Goal: Navigation & Orientation: Find specific page/section

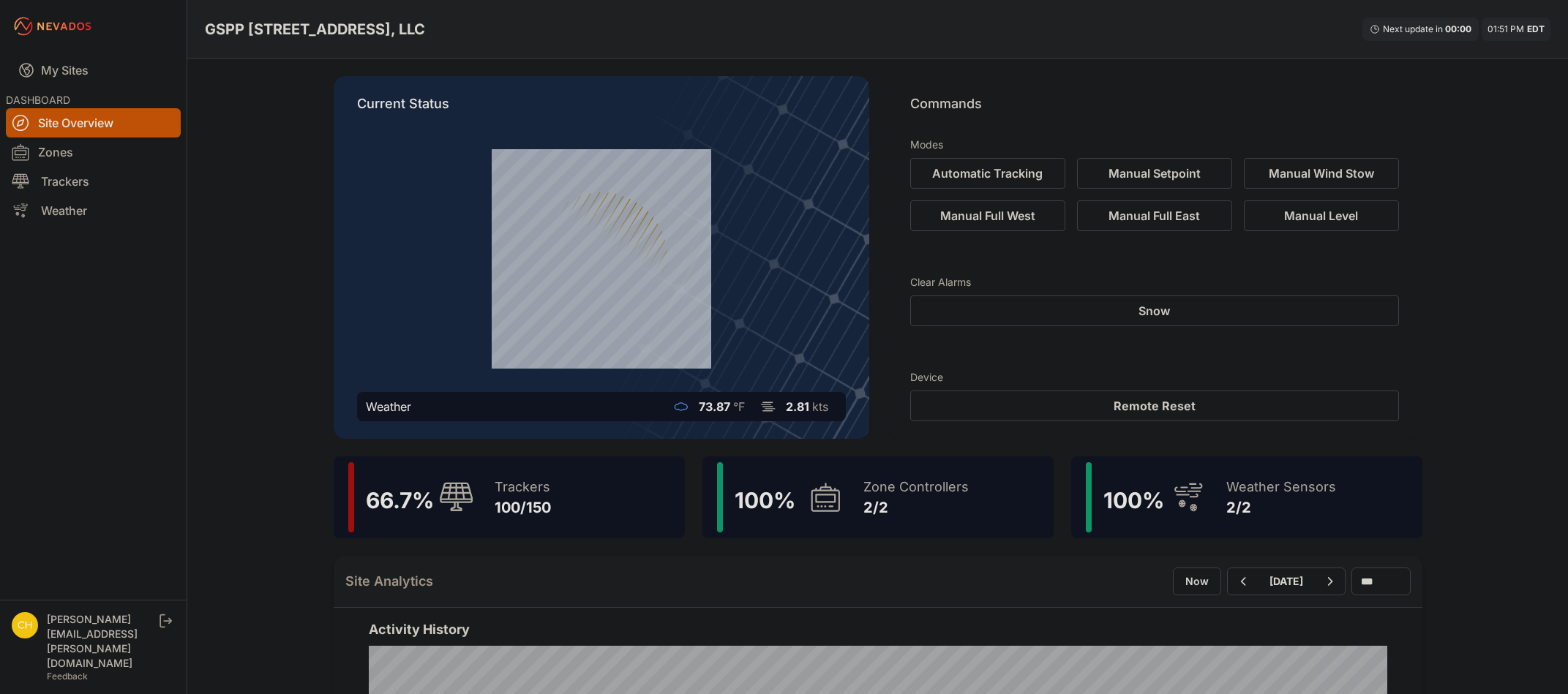
click at [43, 119] on link "Site Overview" at bounding box center [93, 123] width 175 height 29
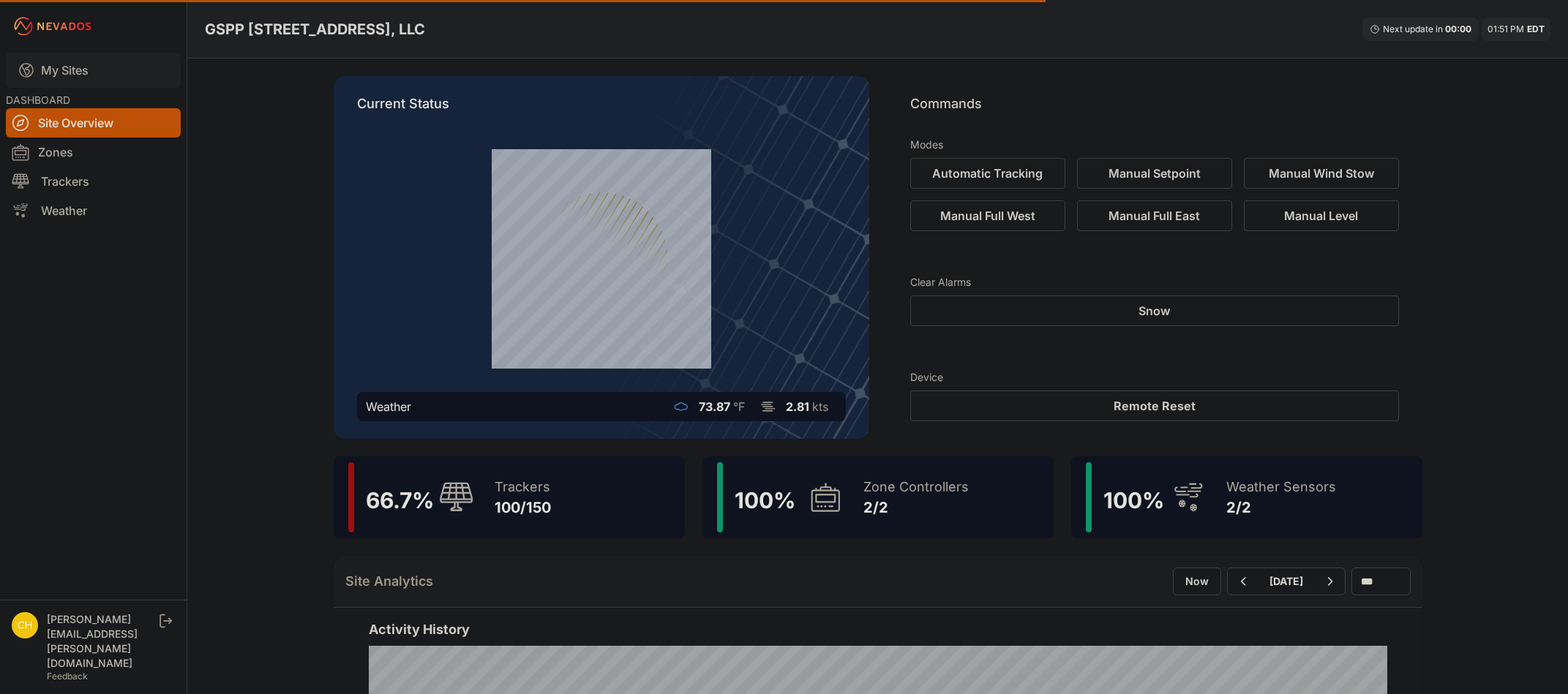
click at [55, 63] on link "My Sites" at bounding box center [93, 71] width 175 height 35
click at [134, 127] on link "Site Overview" at bounding box center [93, 123] width 175 height 29
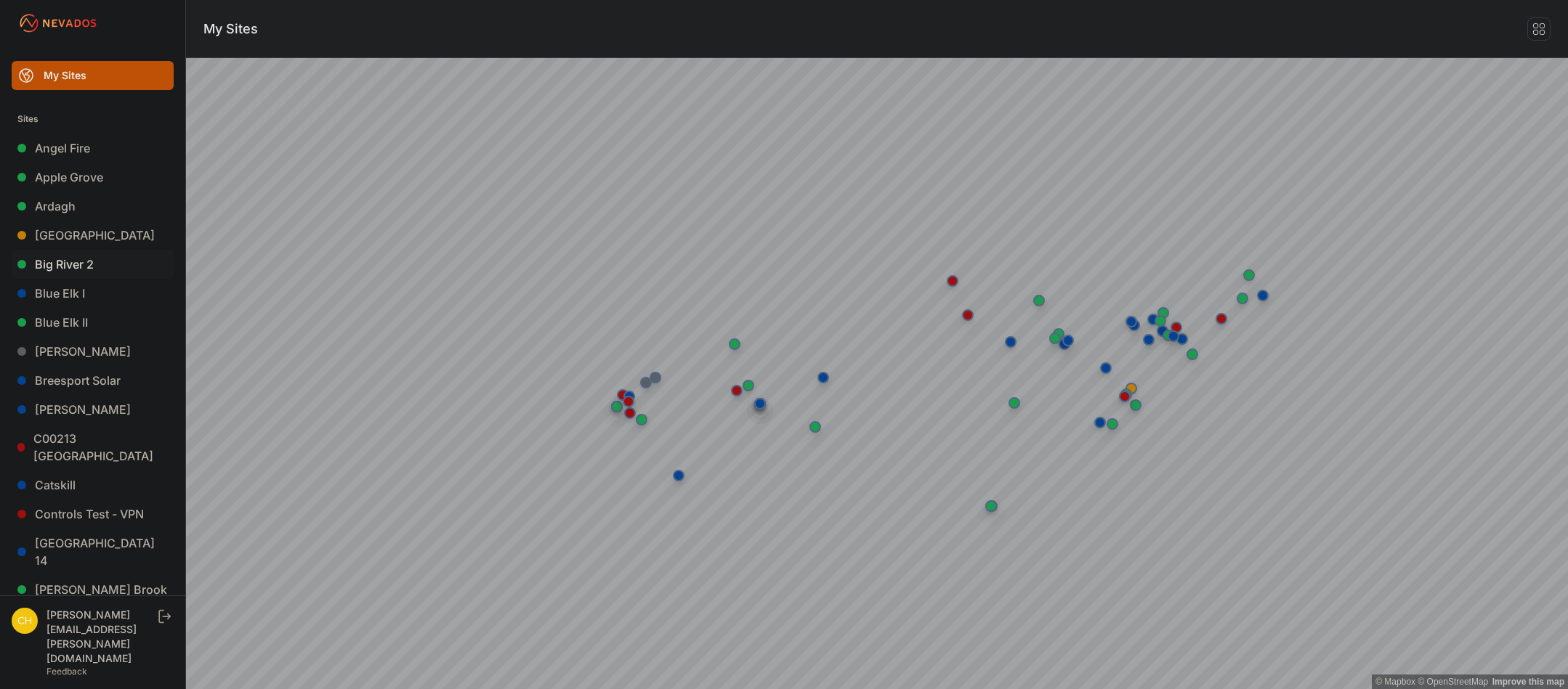
click at [101, 268] on link "Big River 2" at bounding box center [93, 264] width 162 height 29
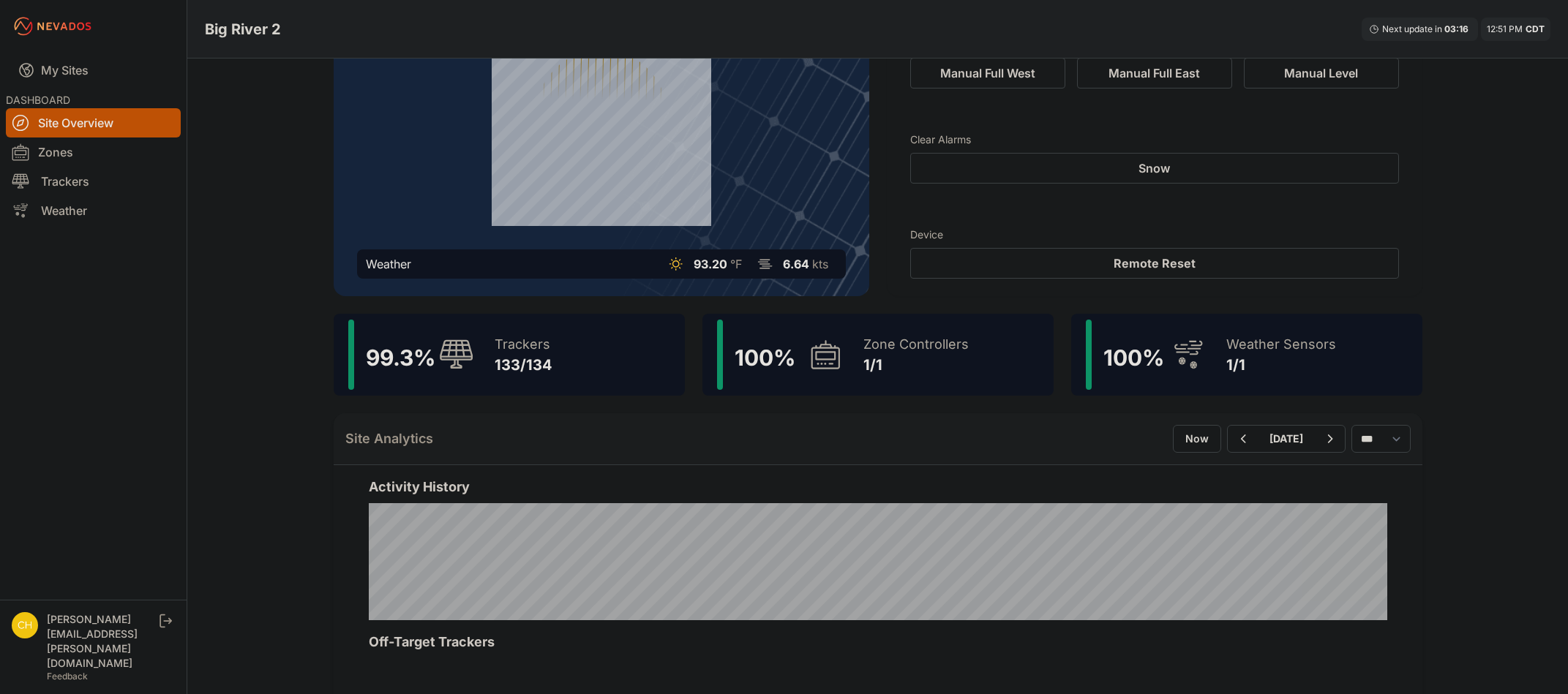
scroll to position [146, 0]
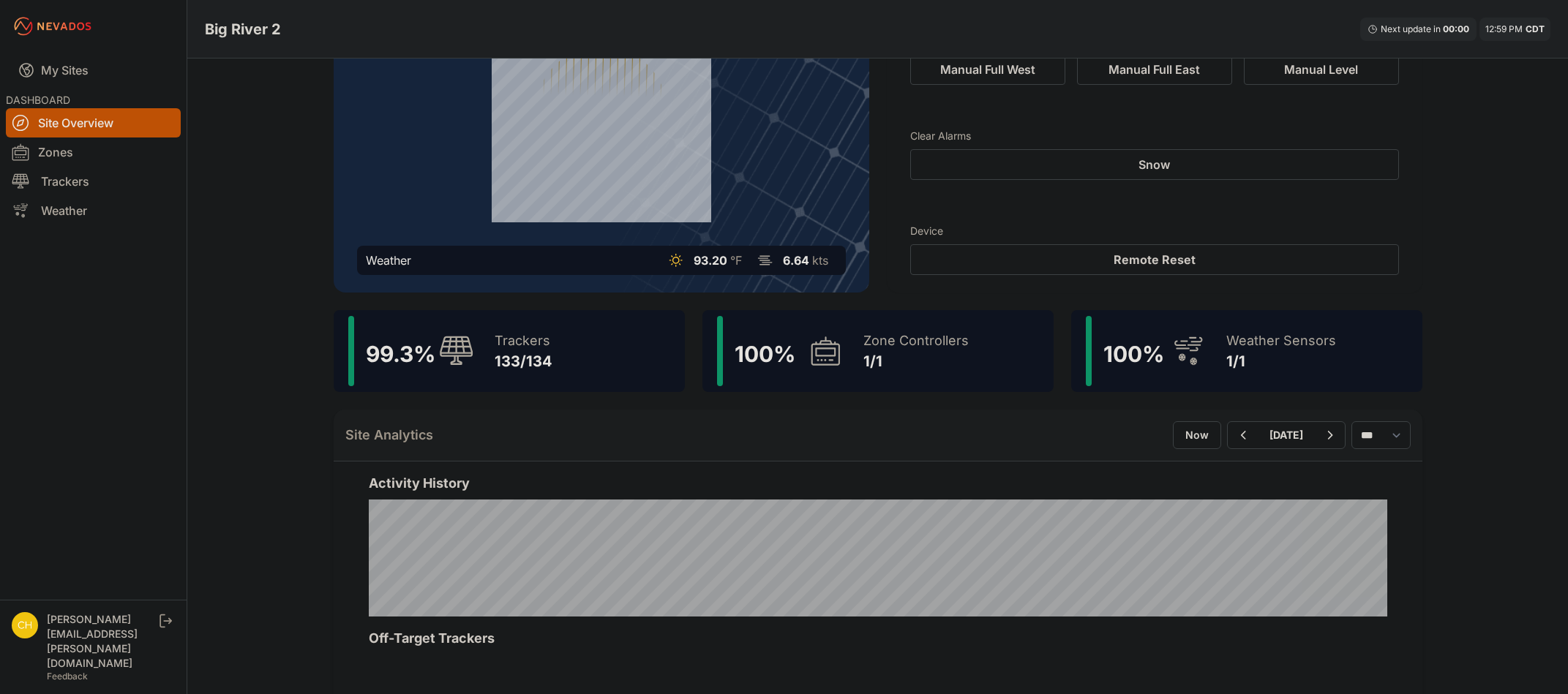
click at [80, 118] on link "Site Overview" at bounding box center [93, 123] width 175 height 29
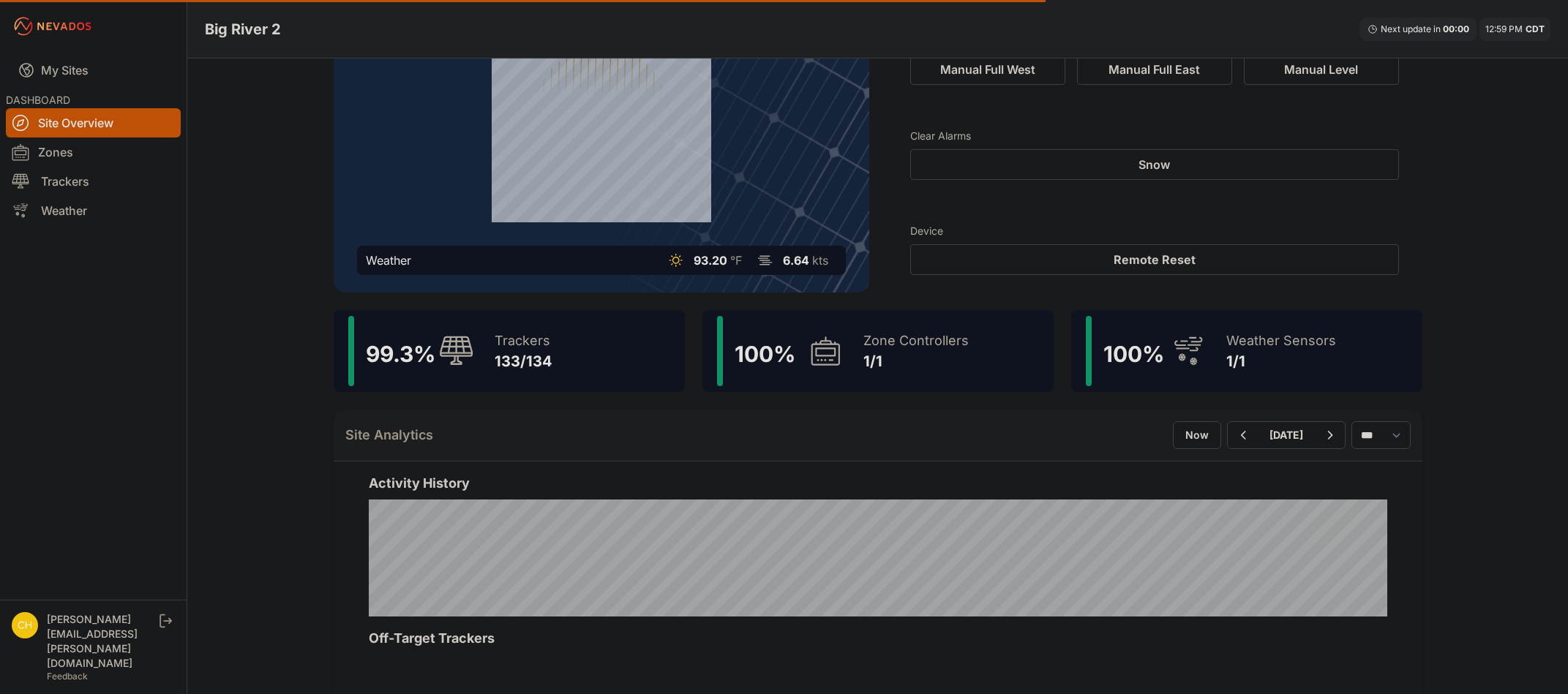
scroll to position [0, 0]
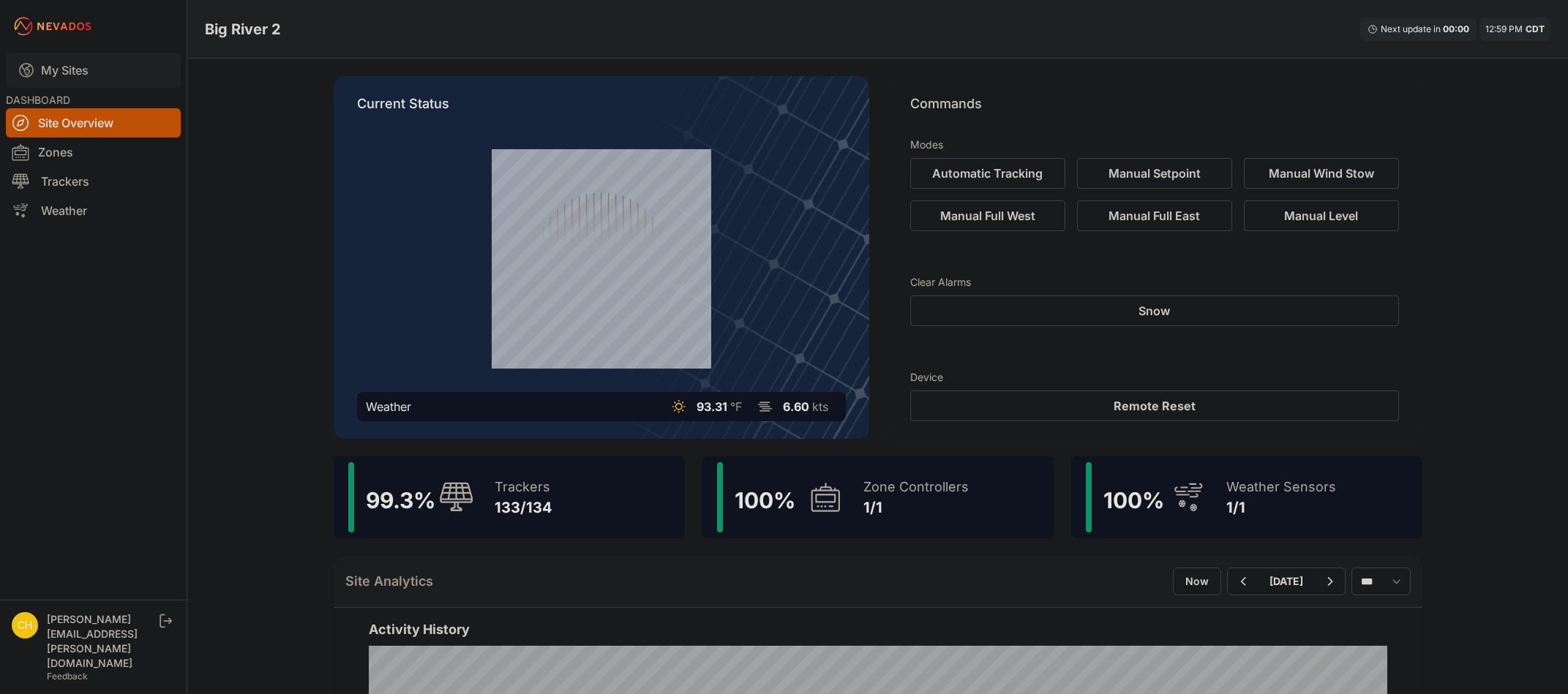
click at [64, 77] on link "My Sites" at bounding box center [93, 71] width 175 height 35
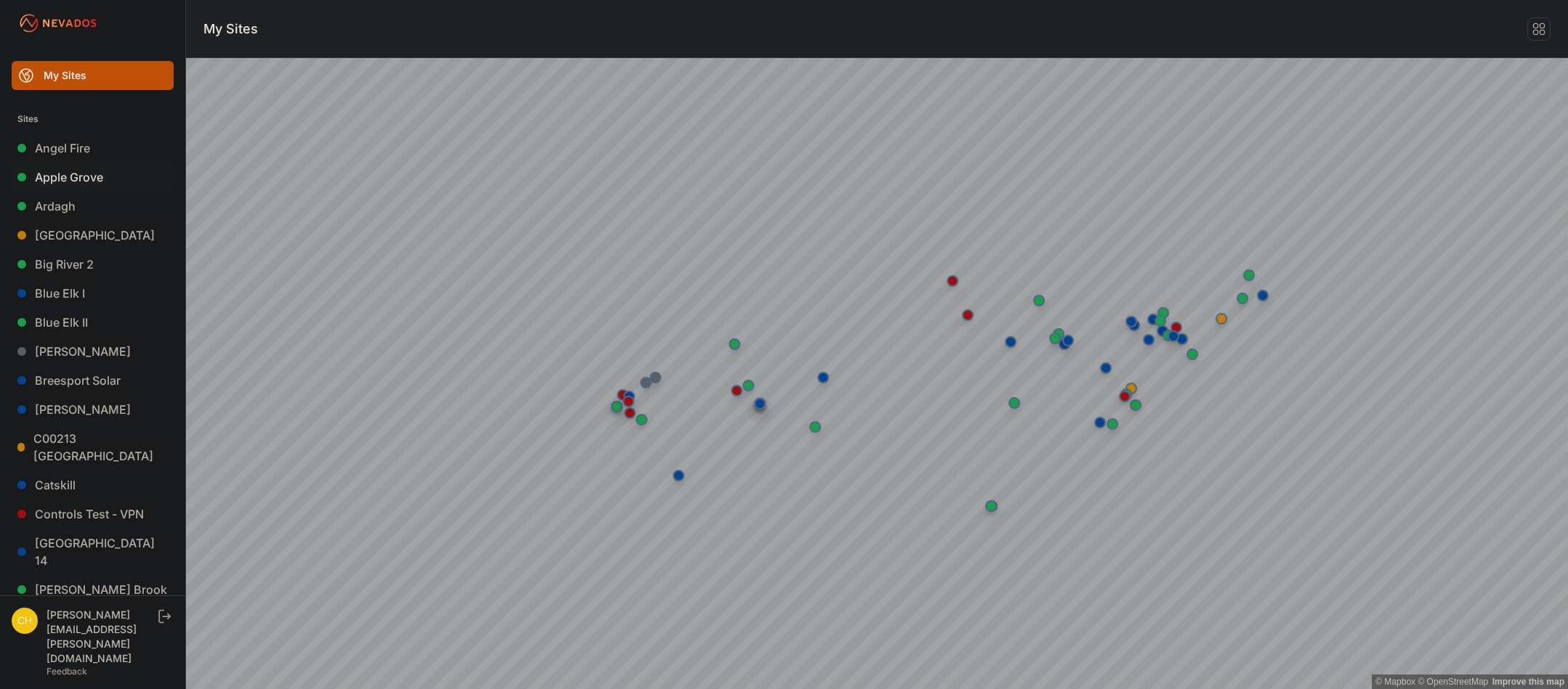
click at [101, 179] on link "Apple Grove" at bounding box center [93, 177] width 162 height 29
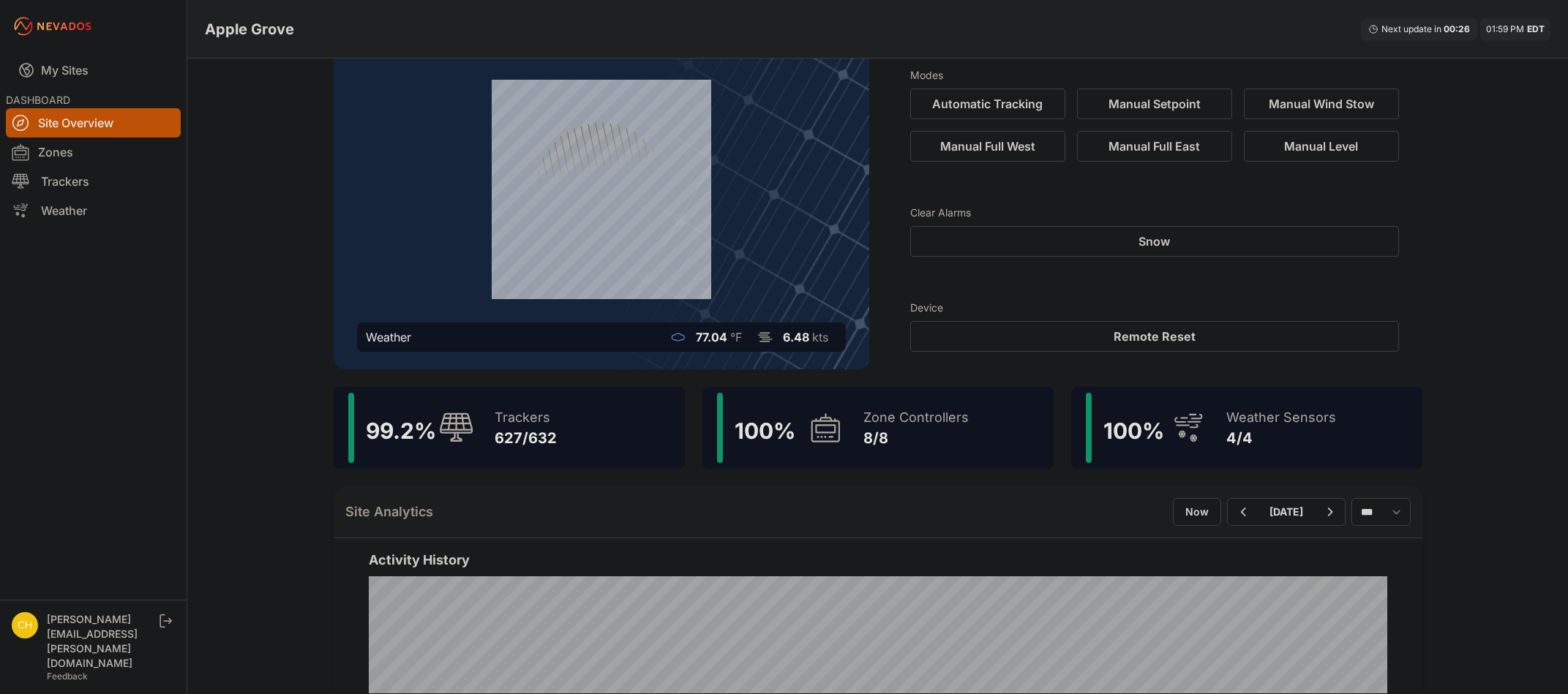
scroll to position [73, 0]
